Goal: Task Accomplishment & Management: Use online tool/utility

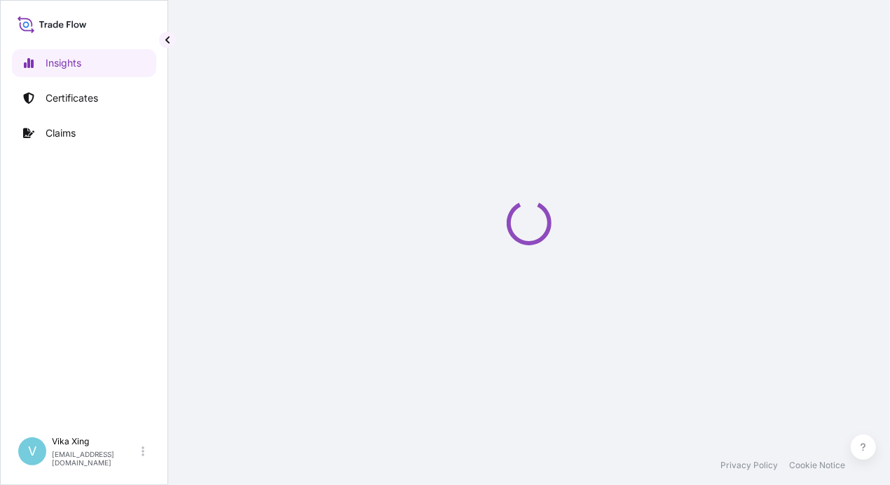
select select "2025"
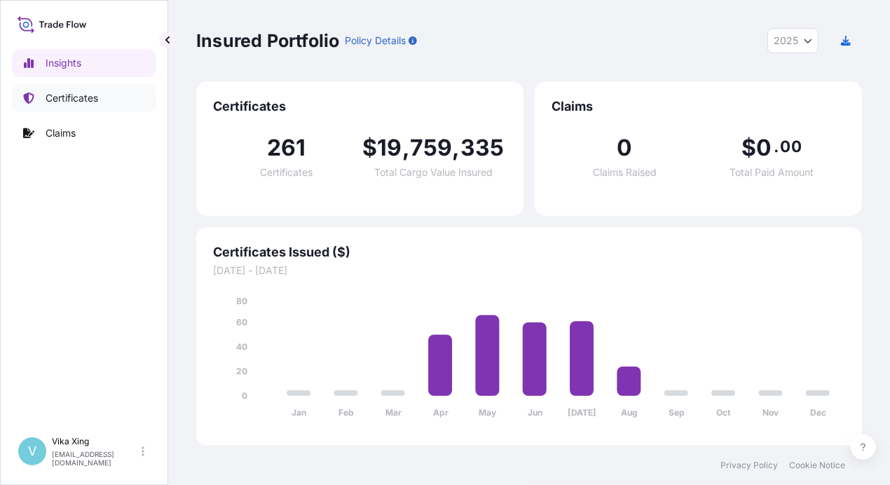
click at [76, 99] on p "Certificates" at bounding box center [72, 98] width 53 height 14
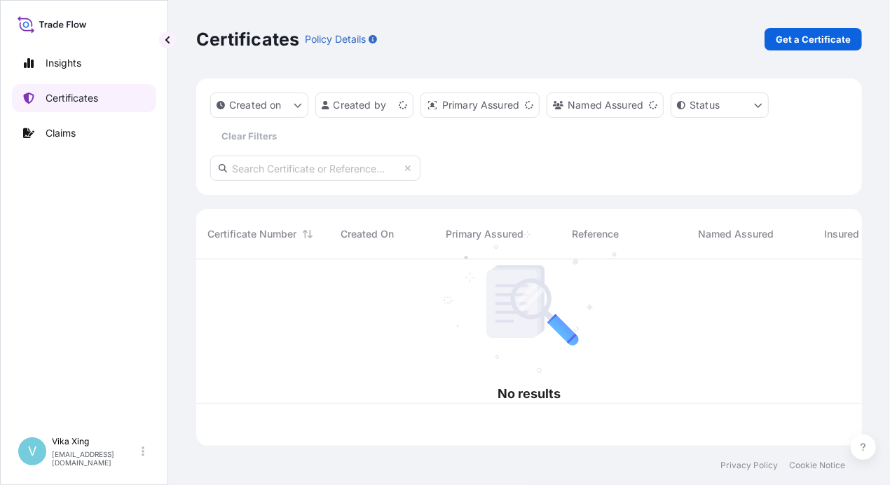
scroll to position [184, 655]
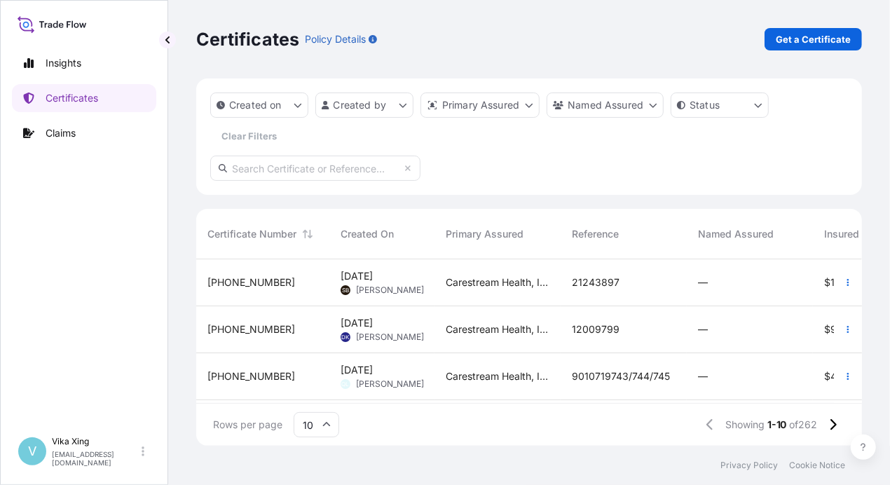
click at [885, 167] on div "Certificates Policy Details Get a Certificate Created on Created by Primary Ass…" at bounding box center [528, 222] width 721 height 445
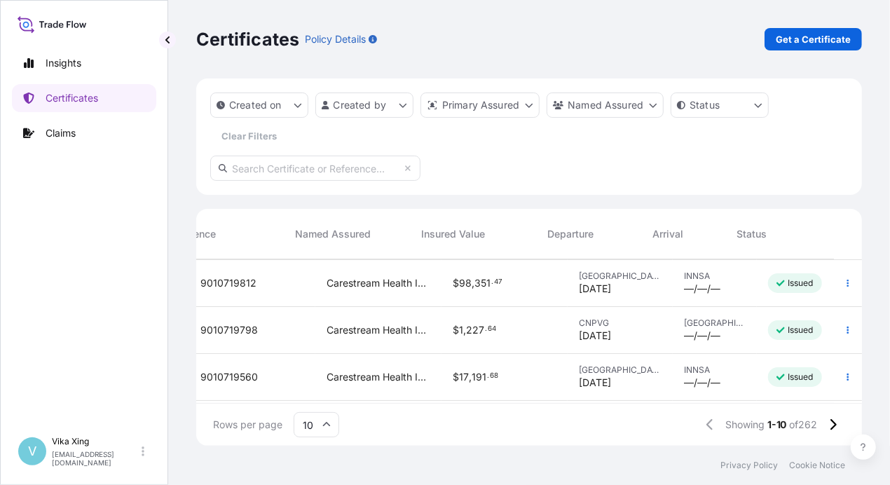
scroll to position [140, 402]
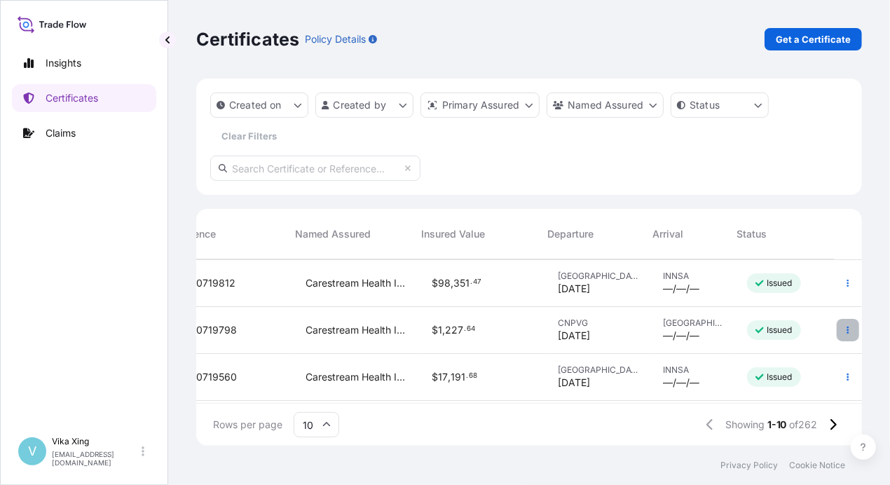
click at [843, 332] on icon "button" at bounding box center [847, 330] width 8 height 8
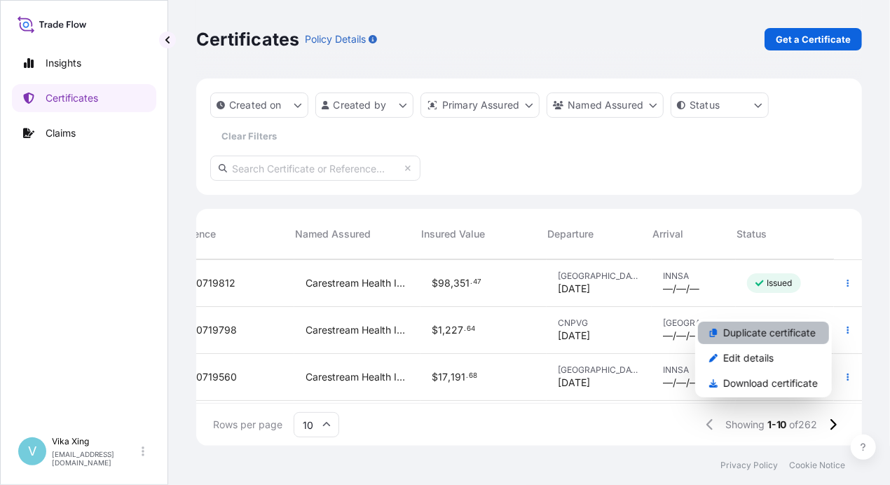
click at [751, 335] on p "Duplicate certificate" at bounding box center [769, 333] width 92 height 14
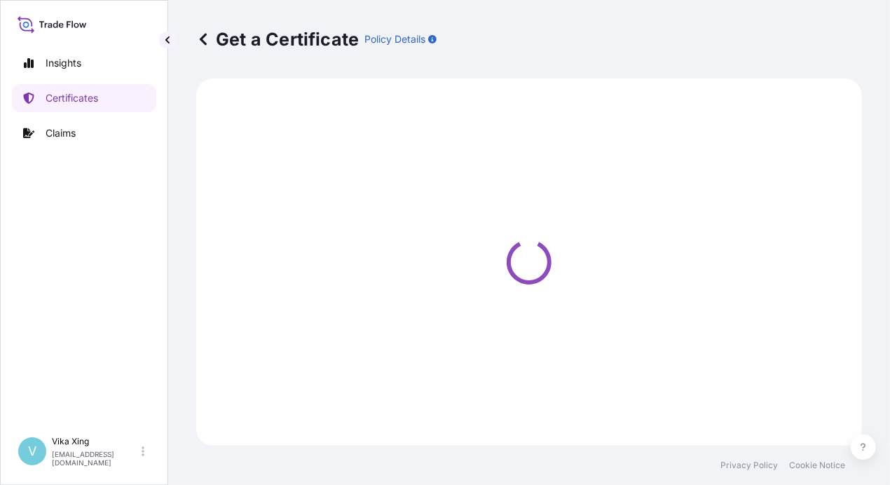
select select "Road / Inland"
select select "Air"
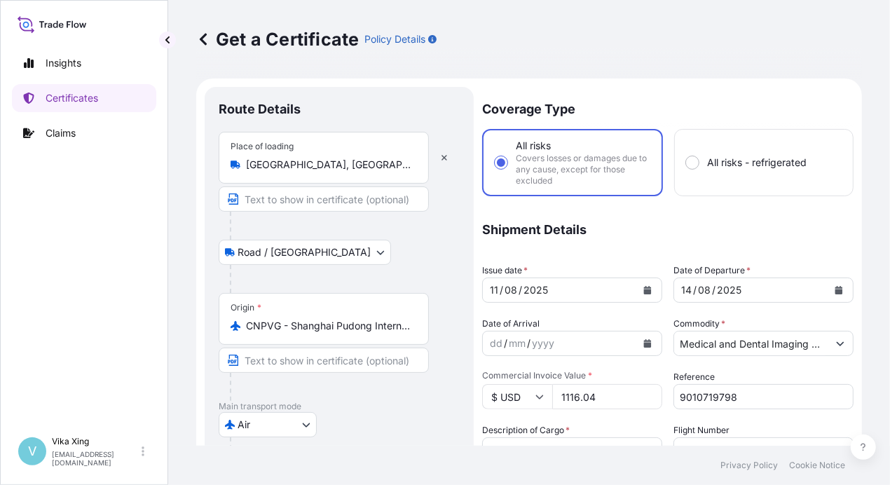
select select "32191"
click at [644, 286] on icon "Calendar" at bounding box center [648, 290] width 8 height 8
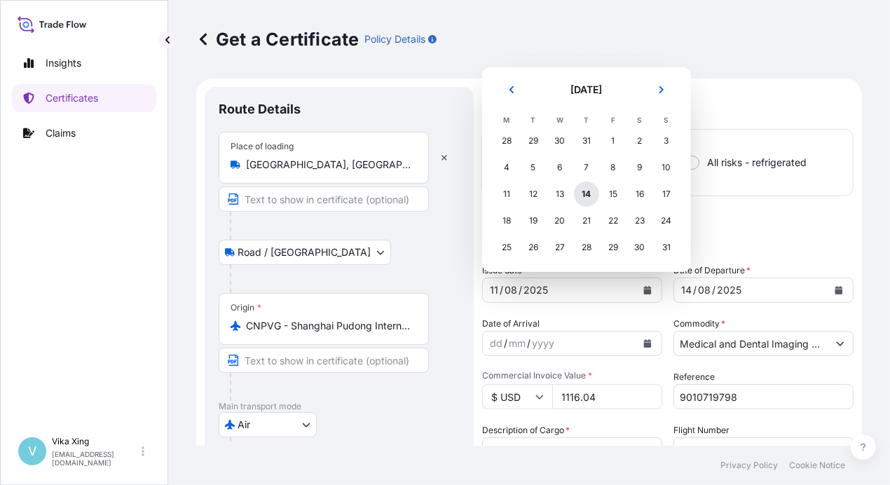
click at [587, 190] on div "14" at bounding box center [586, 193] width 25 height 25
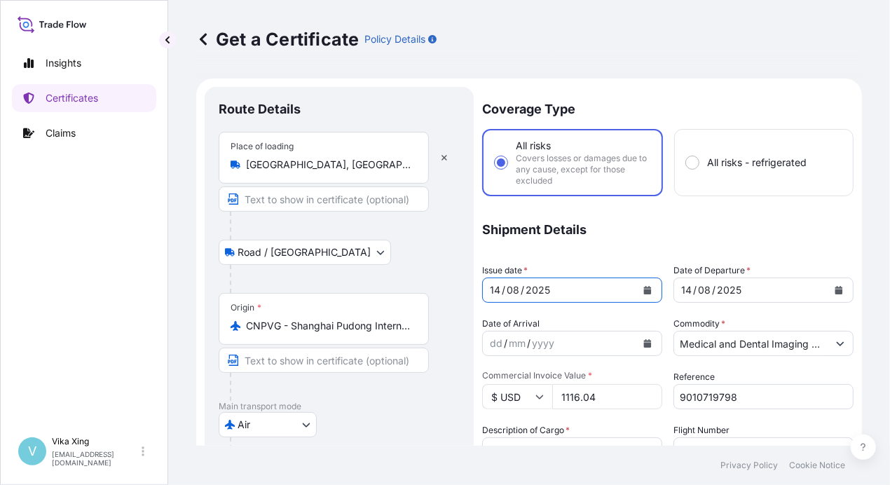
click at [835, 286] on icon "Calendar" at bounding box center [839, 290] width 8 height 8
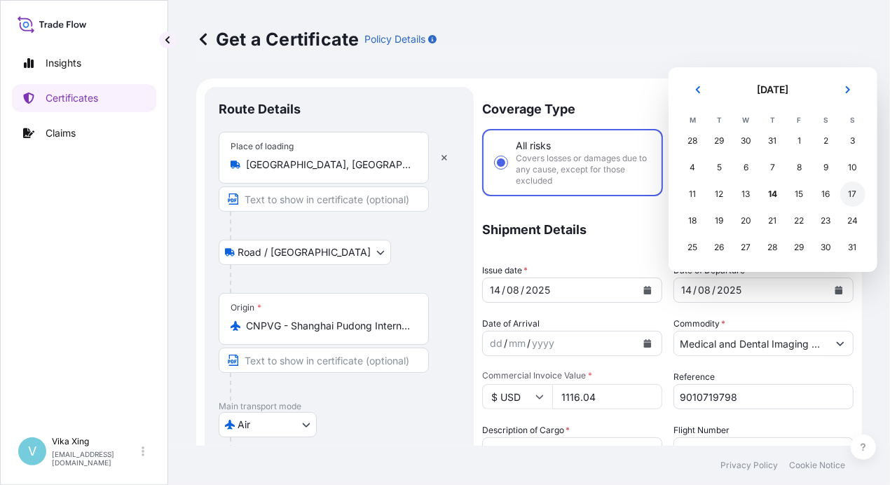
click at [855, 195] on div "17" at bounding box center [852, 193] width 25 height 25
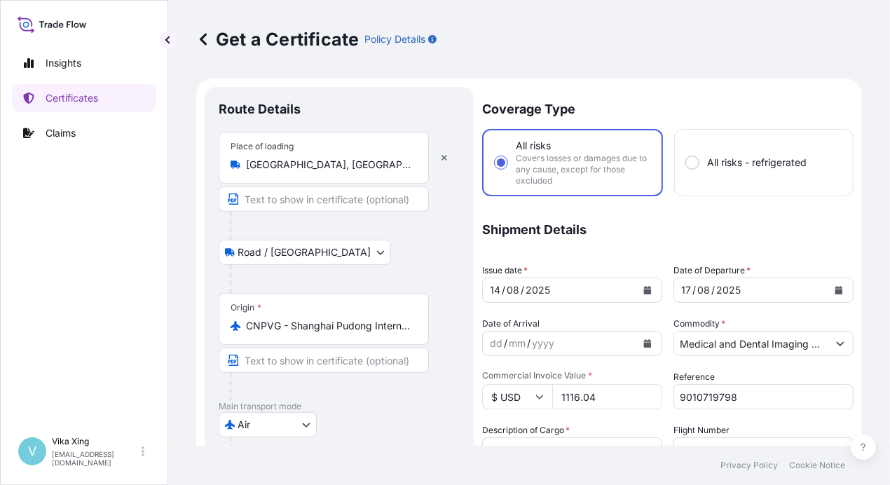
drag, startPoint x: 614, startPoint y: 400, endPoint x: 523, endPoint y: 401, distance: 91.1
click at [523, 401] on div "$ USD 1116.04" at bounding box center [572, 396] width 180 height 25
paste input "2934.7"
type input "2934.74"
drag, startPoint x: 751, startPoint y: 399, endPoint x: 645, endPoint y: 392, distance: 106.0
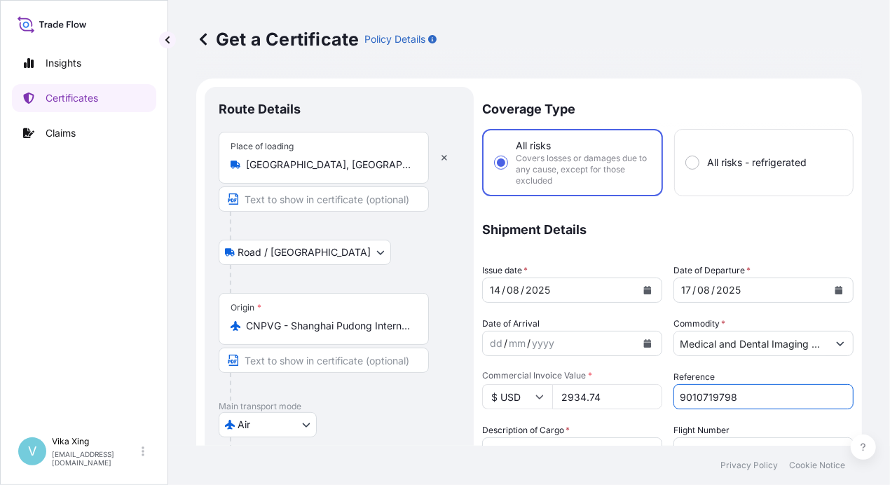
click at [645, 392] on div "Coverage Type All risks Covers losses or damages due to any cause, except for t…" at bounding box center [667, 456] width 371 height 738
paste input "991"
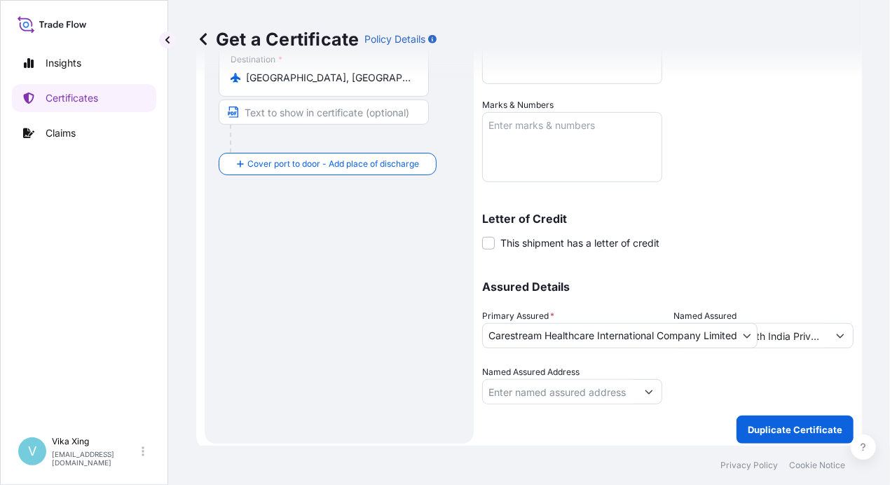
scroll to position [426, 0]
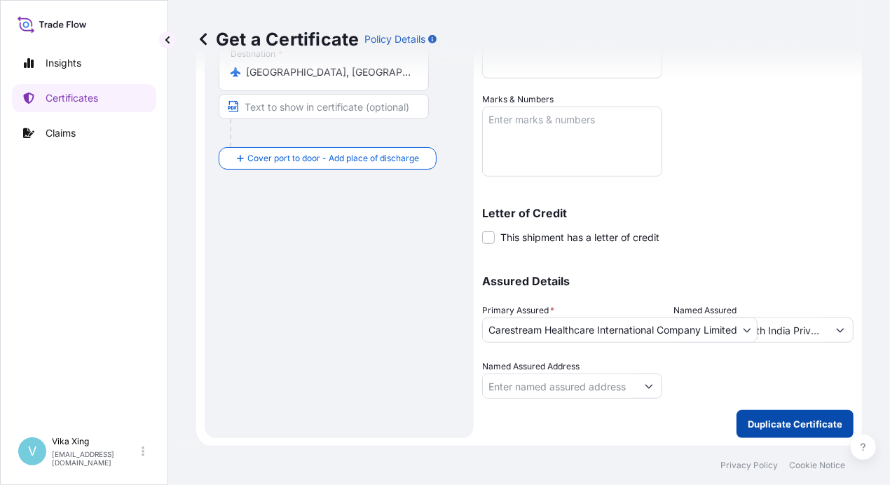
type input "9010719991"
click at [782, 424] on p "Duplicate Certificate" at bounding box center [794, 424] width 95 height 14
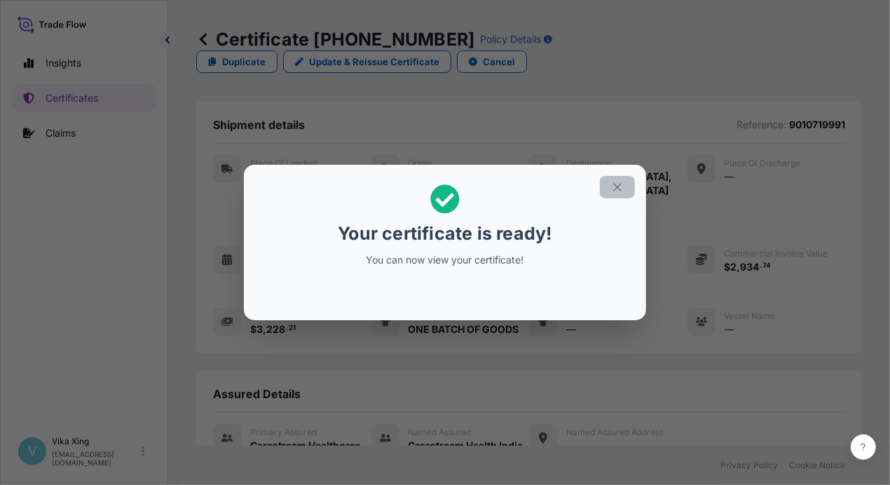
click at [619, 186] on icon "button" at bounding box center [617, 187] width 13 height 13
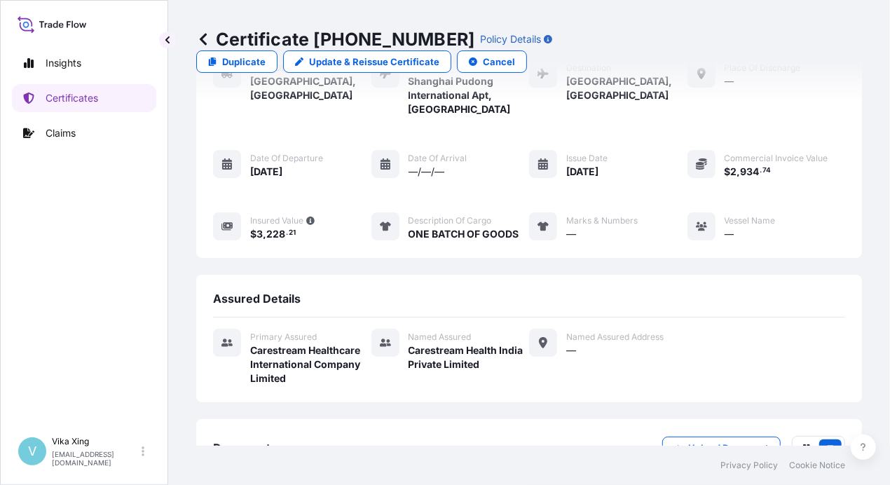
scroll to position [160, 0]
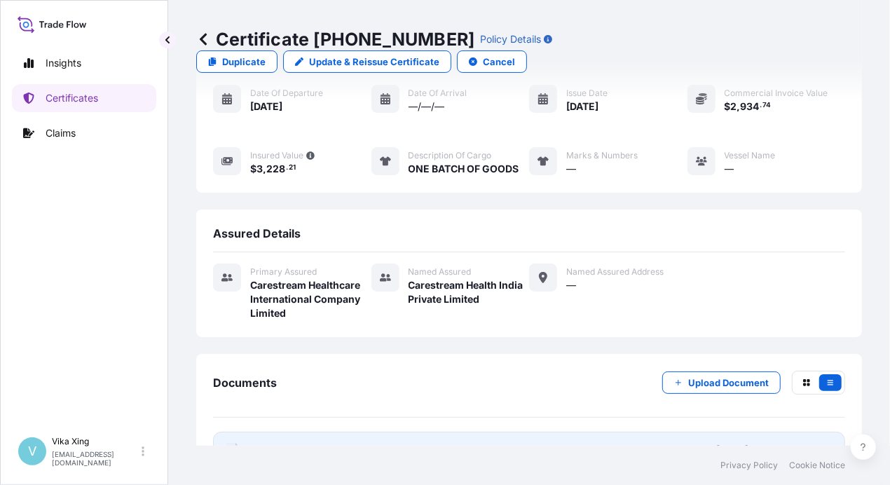
click at [268, 443] on span "Certificate" at bounding box center [275, 450] width 50 height 14
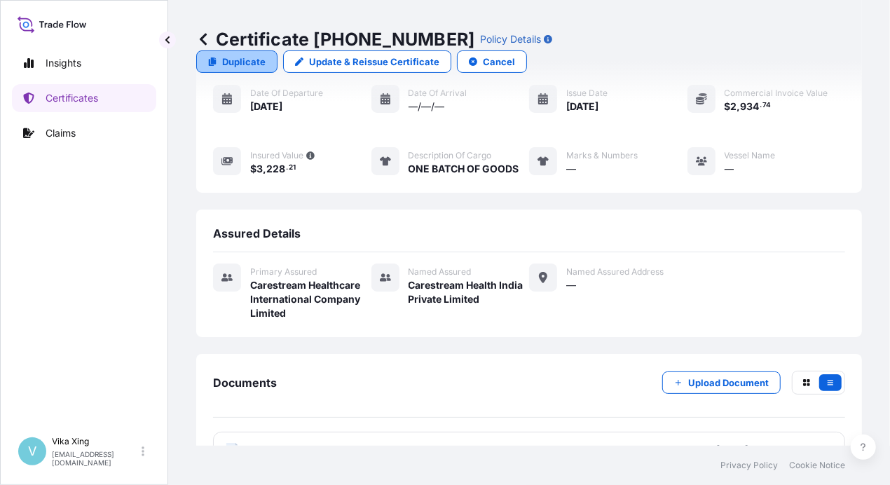
click at [265, 55] on p "Duplicate" at bounding box center [243, 62] width 43 height 14
select select "Road / Inland"
select select "Air"
select select "32191"
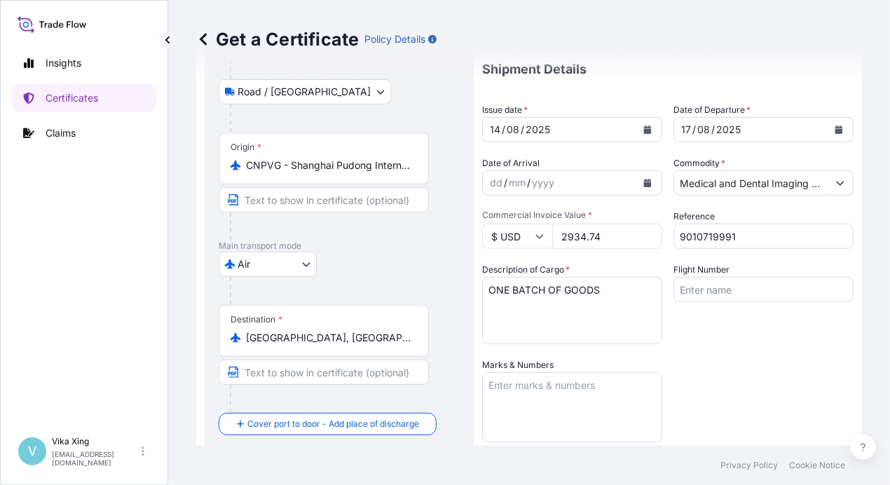
drag, startPoint x: 612, startPoint y: 237, endPoint x: 529, endPoint y: 236, distance: 82.7
click at [529, 236] on div "$ USD 2934.74" at bounding box center [572, 235] width 180 height 25
paste input "953.6"
type input "953.64"
drag, startPoint x: 748, startPoint y: 240, endPoint x: 623, endPoint y: 239, distance: 124.7
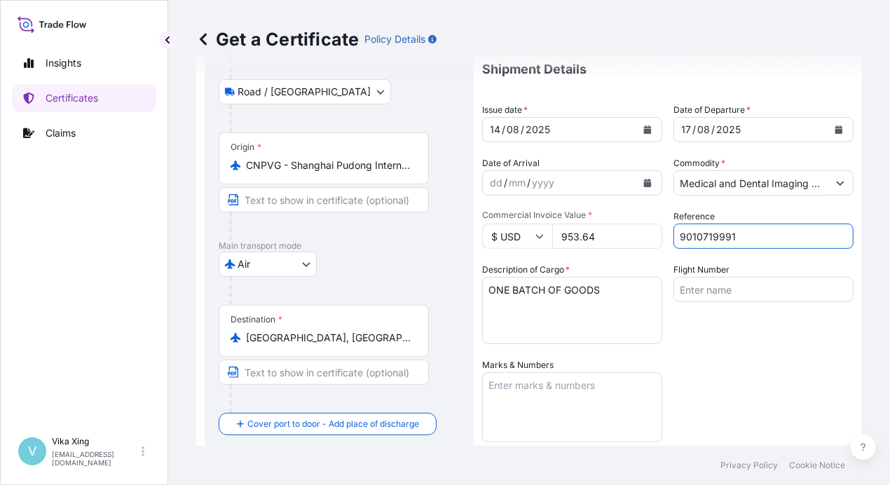
click at [623, 239] on div "Coverage Type All risks Covers losses or damages due to any cause, except for t…" at bounding box center [667, 295] width 371 height 738
paste input "2"
type input "9010719992"
click at [751, 346] on div "Coverage Type All risks Covers losses or damages due to any cause, except for t…" at bounding box center [667, 295] width 371 height 738
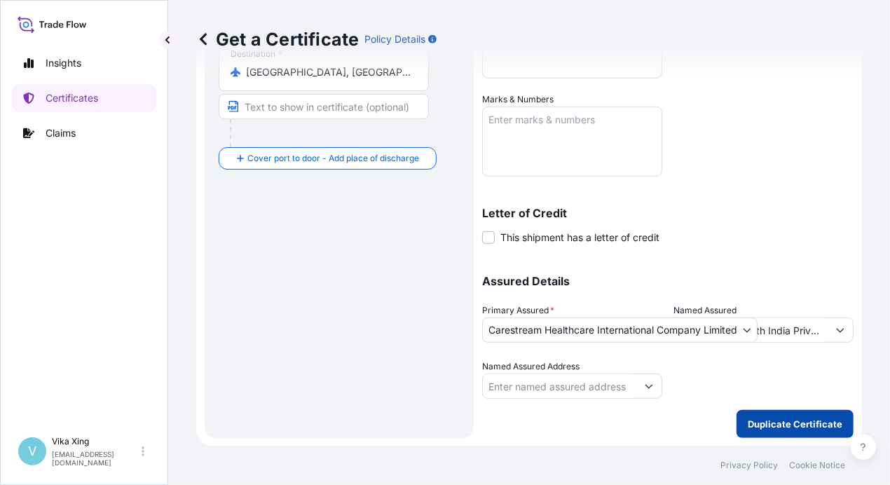
click at [780, 429] on p "Duplicate Certificate" at bounding box center [794, 424] width 95 height 14
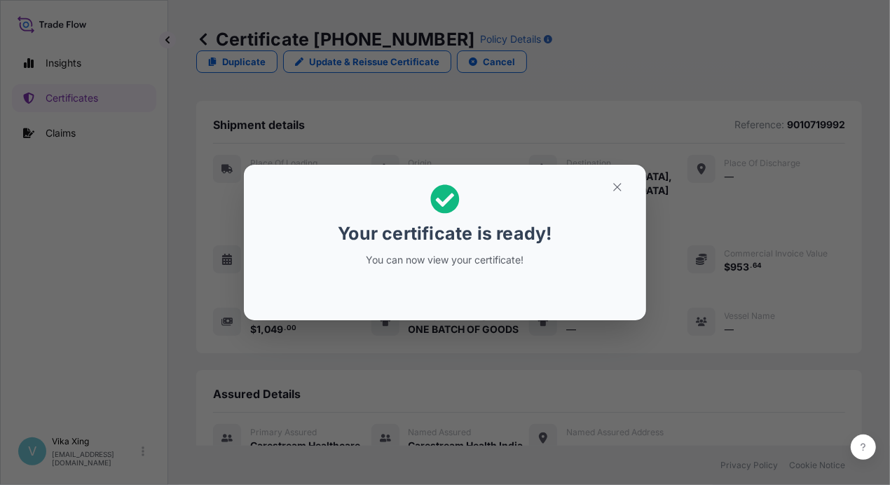
click at [889, 274] on html "Insights Certificates Claims V Vika Xing vika.xing@carestream.com Certificate 3…" at bounding box center [445, 242] width 890 height 485
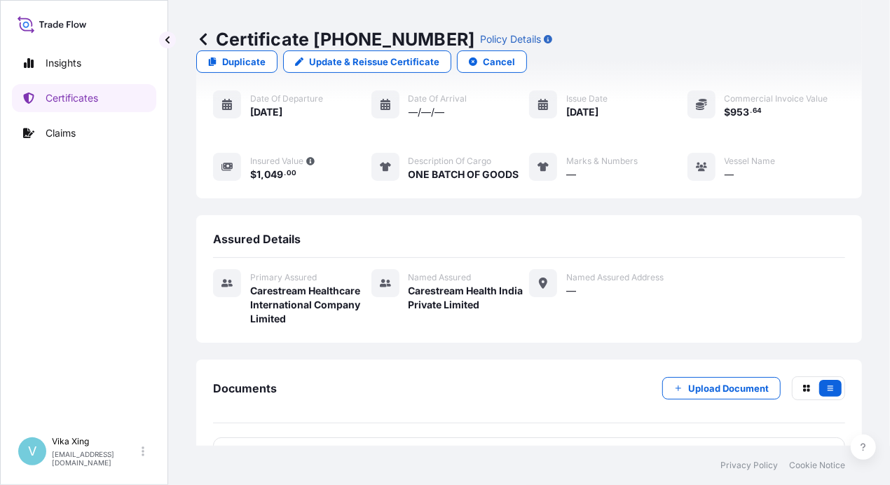
scroll to position [160, 0]
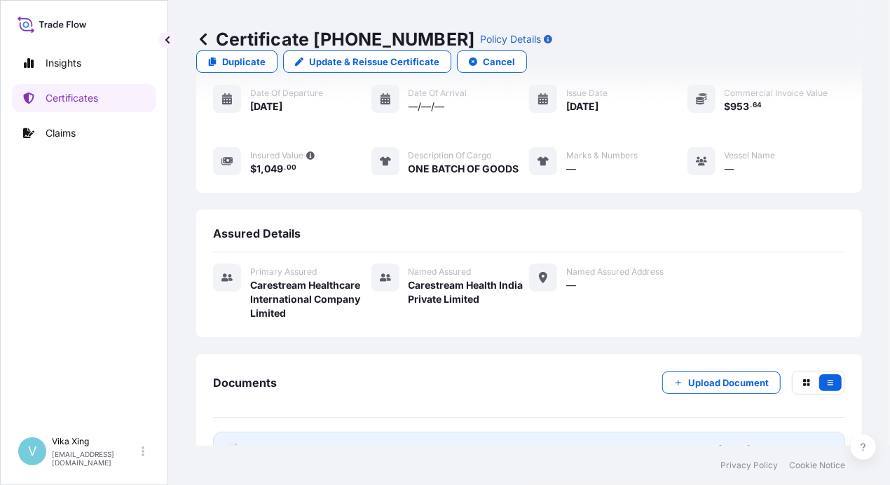
click at [282, 443] on span "Certificate" at bounding box center [275, 450] width 50 height 14
